Goal: Contribute content

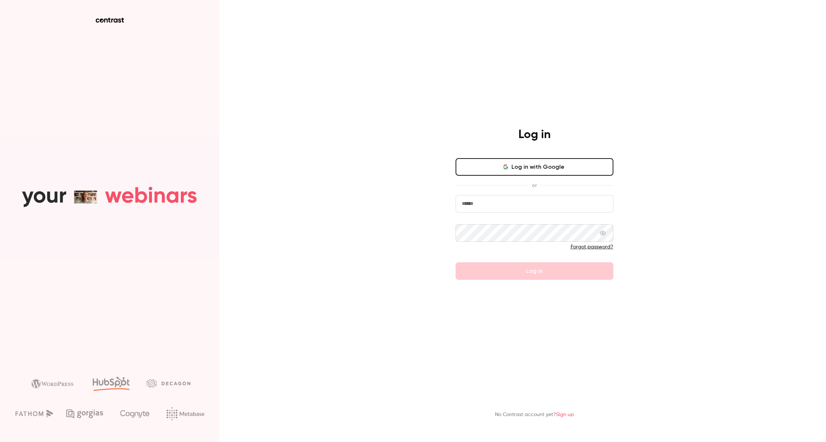
click at [503, 203] on input "email" at bounding box center [535, 204] width 158 height 18
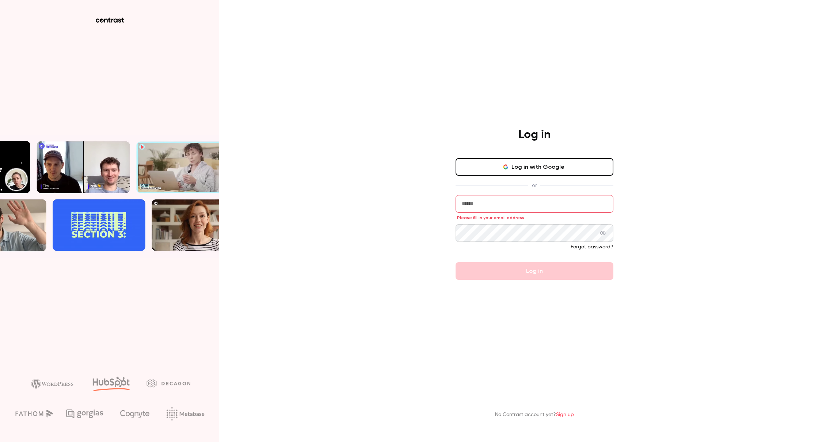
type input "**********"
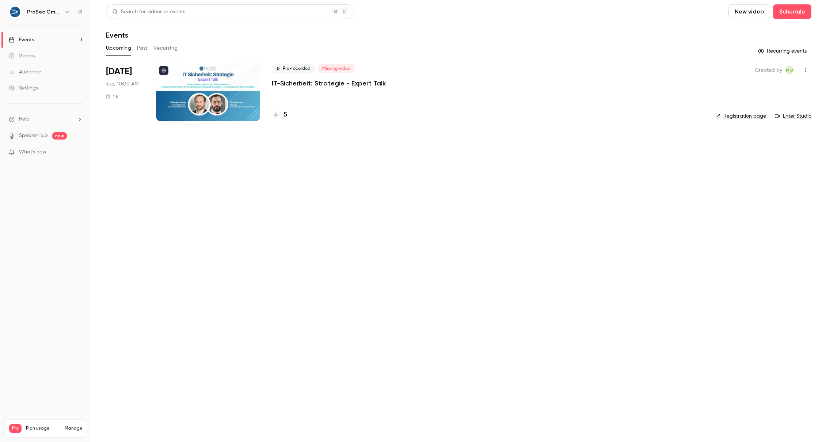
click at [760, 12] on button "New video" at bounding box center [749, 11] width 42 height 15
click at [752, 46] on li "Upload" at bounding box center [770, 50] width 79 height 19
